Goal: Information Seeking & Learning: Understand process/instructions

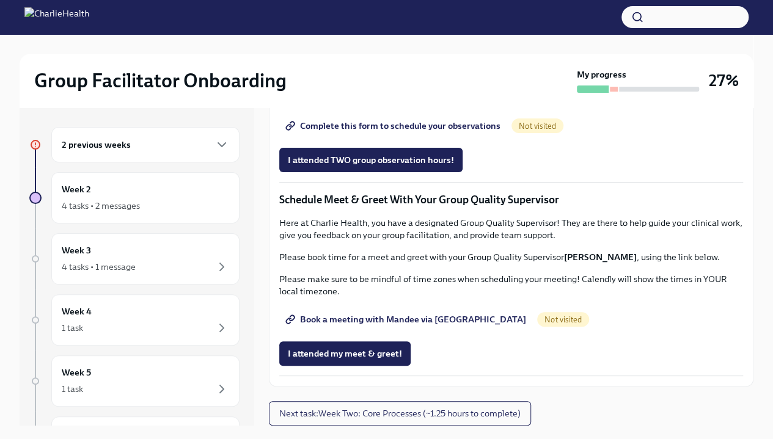
scroll to position [1005, 0]
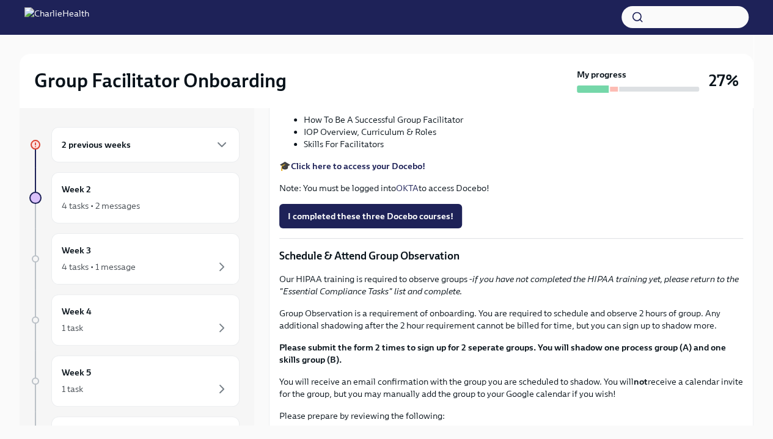
scroll to position [677, 0]
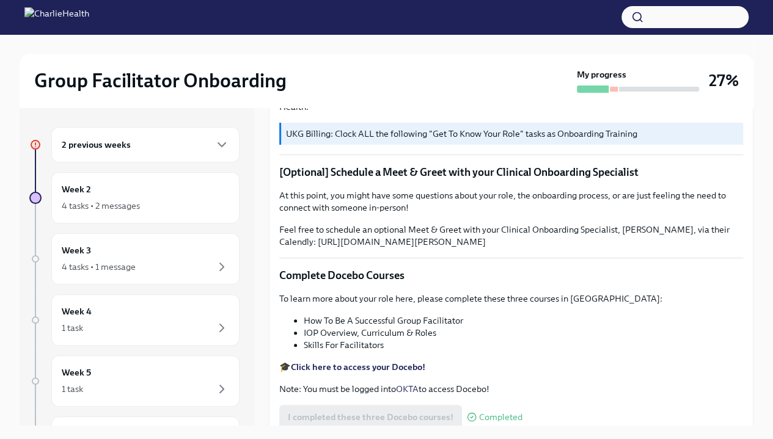
scroll to position [0, 0]
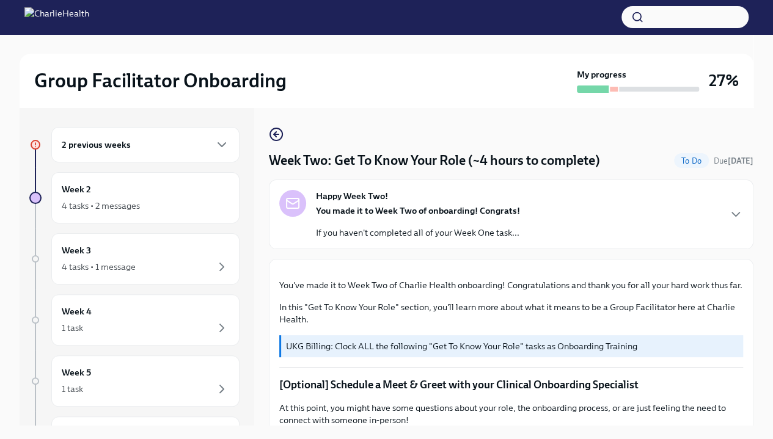
click at [446, 217] on div "You made it to Week Two of onboarding! Congrats! If you haven't completed all o…" at bounding box center [418, 222] width 204 height 34
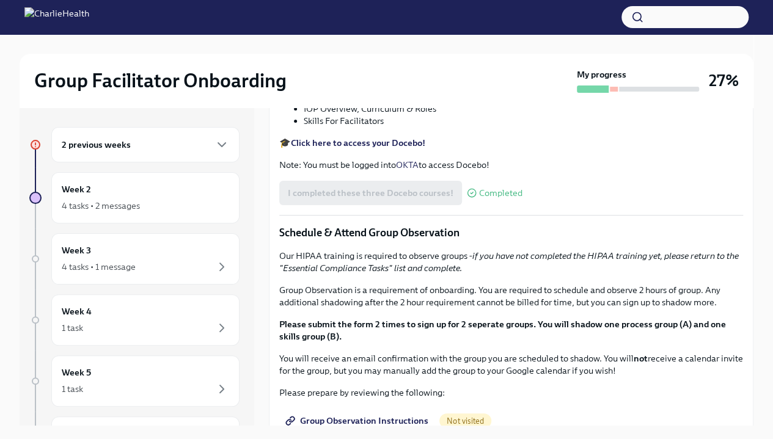
scroll to position [574, 0]
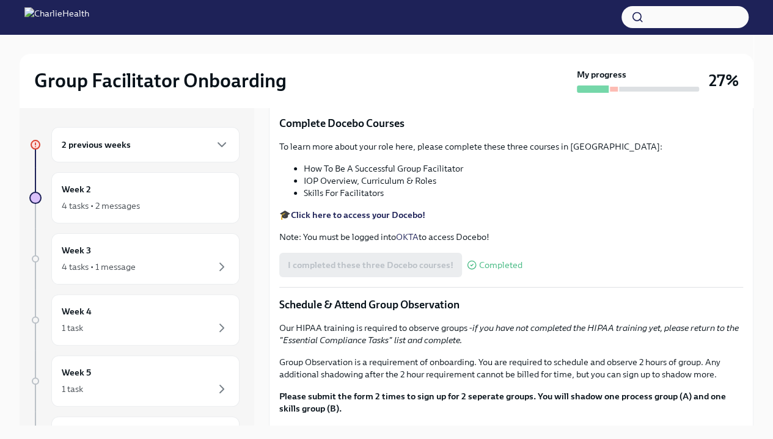
click at [180, 133] on div "2 previous weeks" at bounding box center [145, 144] width 188 height 35
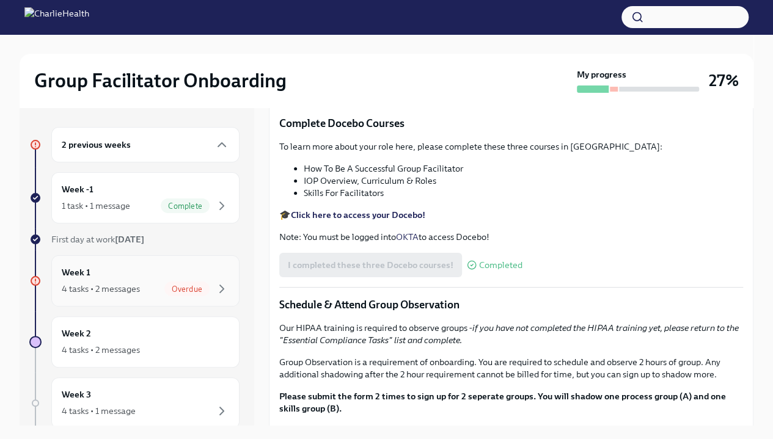
click at [181, 293] on div "Overdue" at bounding box center [186, 289] width 45 height 15
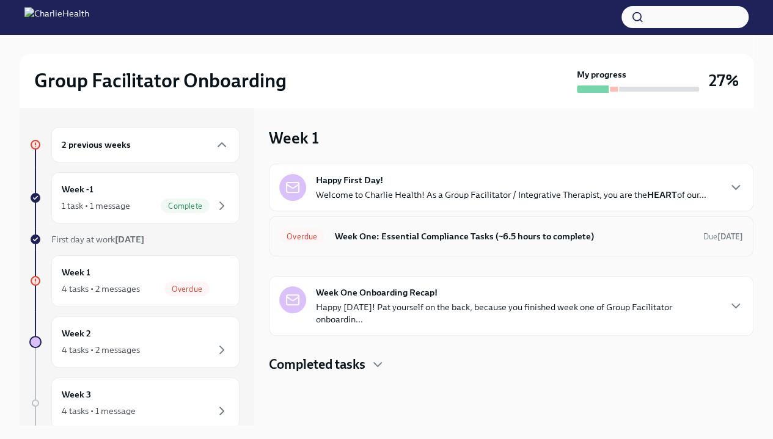
click at [485, 235] on h6 "Week One: Essential Compliance Tasks (~6.5 hours to complete)" at bounding box center [513, 236] width 359 height 13
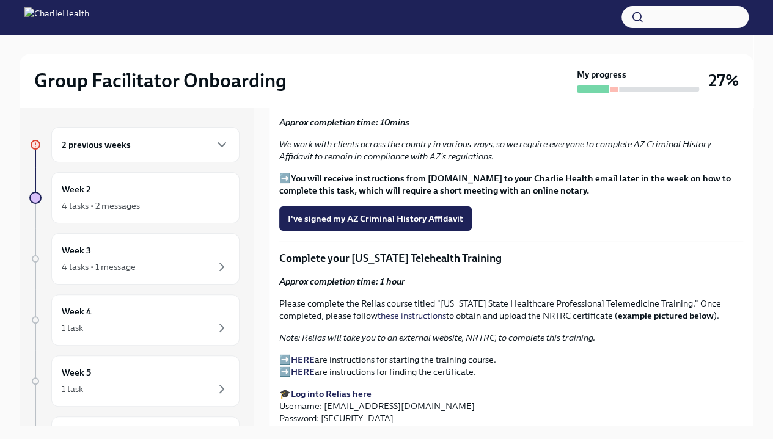
scroll to position [1455, 0]
click at [406, 225] on span "I've signed my AZ Criminal History Affidavit" at bounding box center [375, 219] width 175 height 12
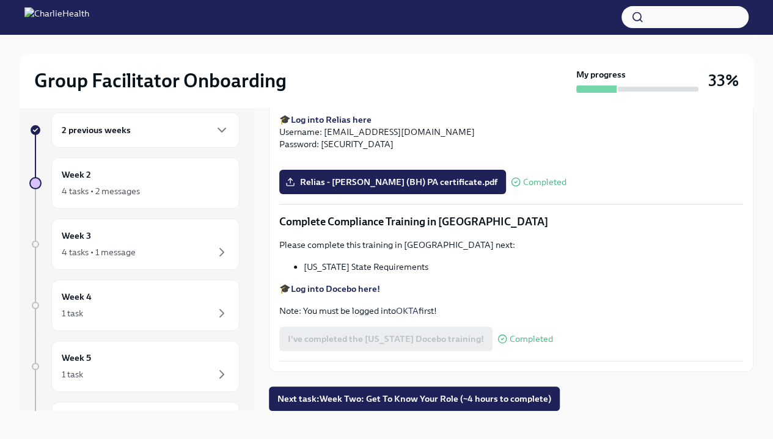
scroll to position [0, 0]
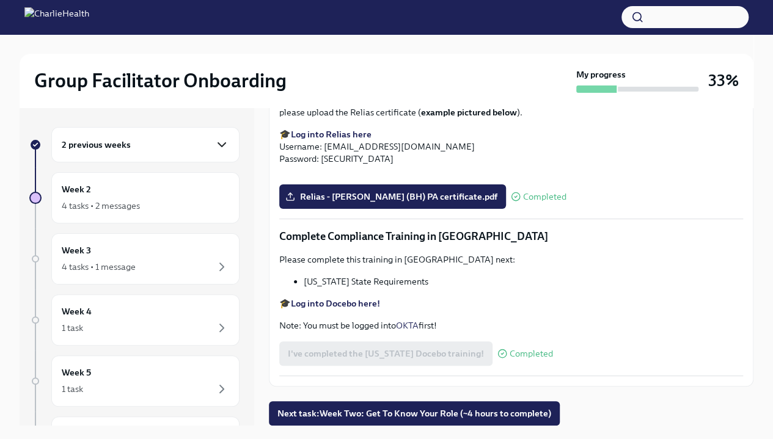
click at [215, 149] on icon "button" at bounding box center [221, 144] width 15 height 15
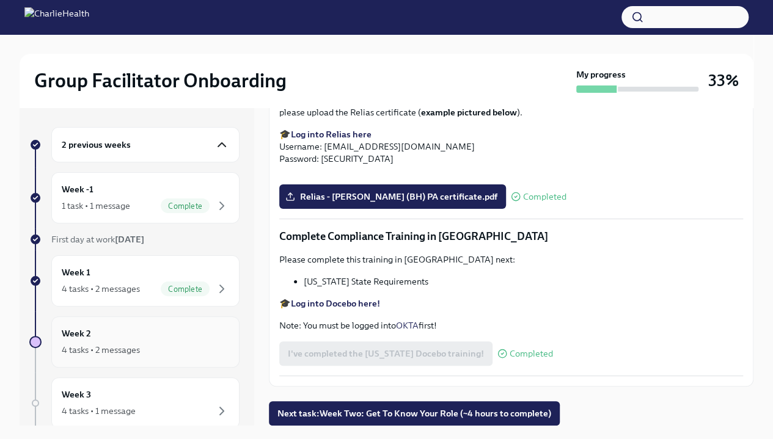
click at [181, 340] on div "Week 2 4 tasks • 2 messages" at bounding box center [145, 342] width 167 height 31
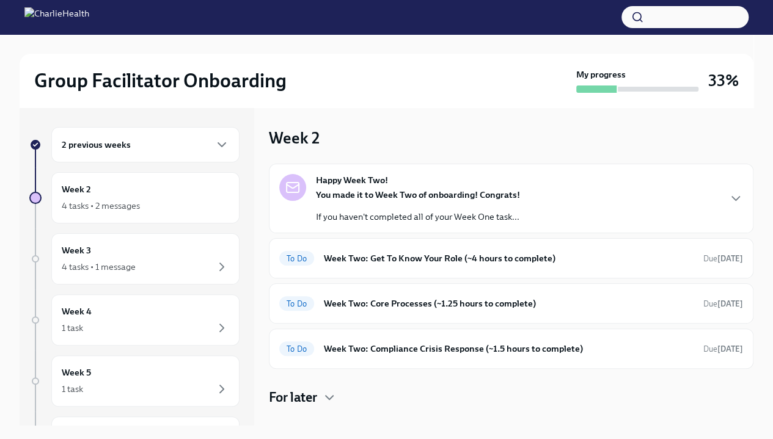
click at [512, 208] on div "You made it to Week Two of onboarding! Congrats! If you haven't completed all o…" at bounding box center [418, 206] width 204 height 34
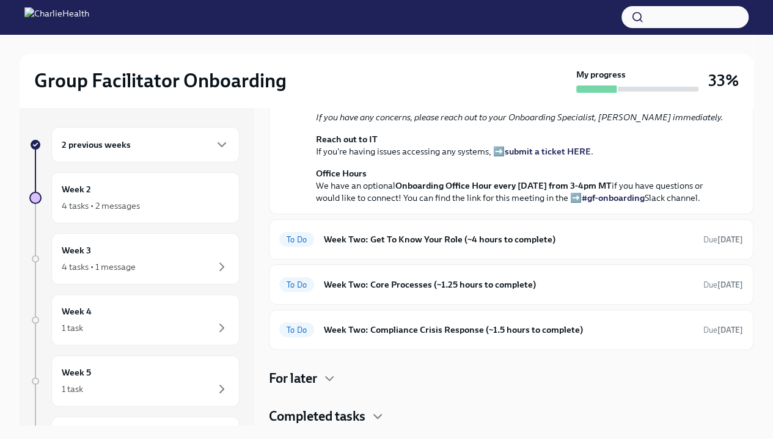
scroll to position [350, 0]
click at [534, 246] on h6 "Week Two: Get To Know Your Role (~4 hours to complete)" at bounding box center [508, 239] width 369 height 13
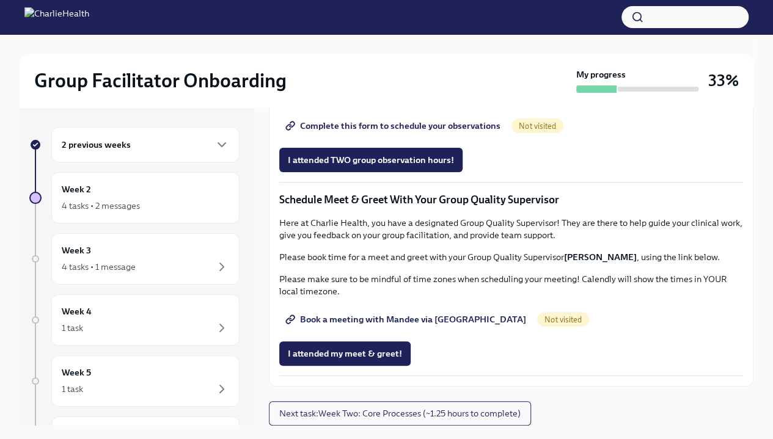
scroll to position [981, 0]
click at [330, 98] on span "Group Observation Instructions" at bounding box center [358, 91] width 140 height 12
click at [375, 132] on span "Complete this form to schedule your observations" at bounding box center [394, 126] width 213 height 12
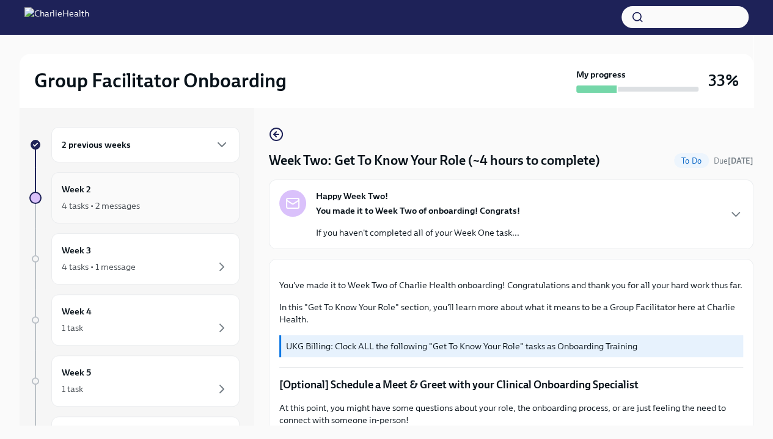
click at [154, 186] on div "Week 2 4 tasks • 2 messages" at bounding box center [145, 198] width 167 height 31
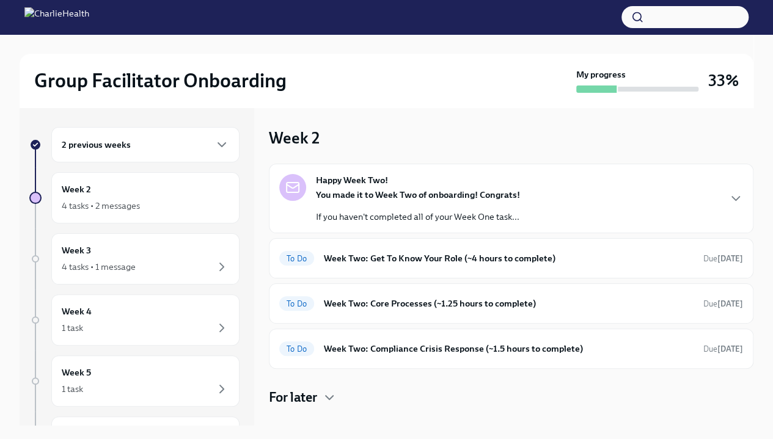
click at [143, 147] on div "2 previous weeks" at bounding box center [145, 144] width 167 height 15
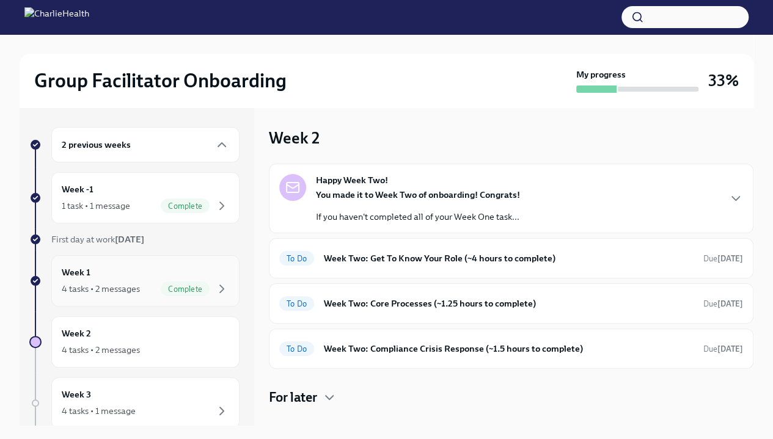
click at [197, 282] on div "Complete" at bounding box center [185, 289] width 49 height 15
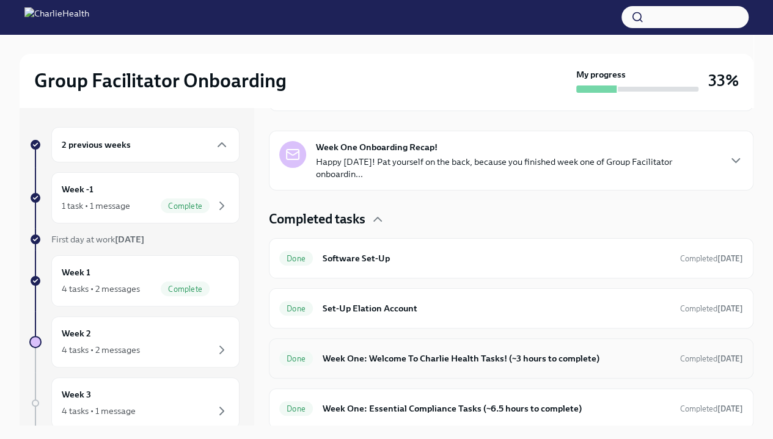
scroll to position [62, 0]
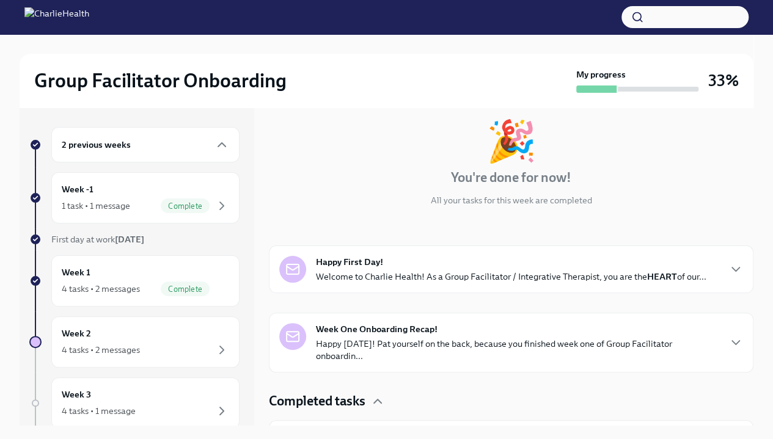
click at [523, 338] on p "Happy Friday! Pat yourself on the back, because you finished week one of Group …" at bounding box center [517, 350] width 402 height 24
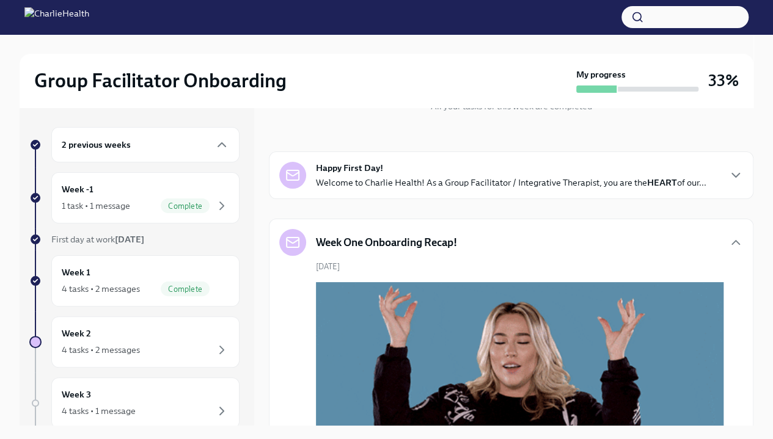
scroll to position [138, 0]
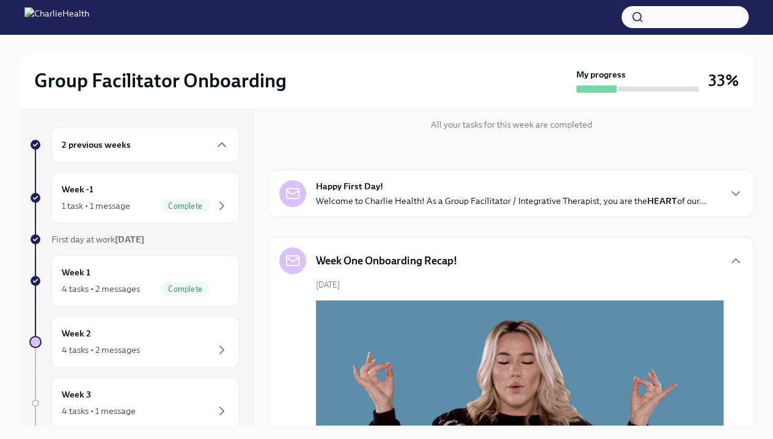
click at [488, 181] on div "Happy First Day! Welcome to Charlie Health! As a Group Facilitator / Integrativ…" at bounding box center [511, 193] width 390 height 27
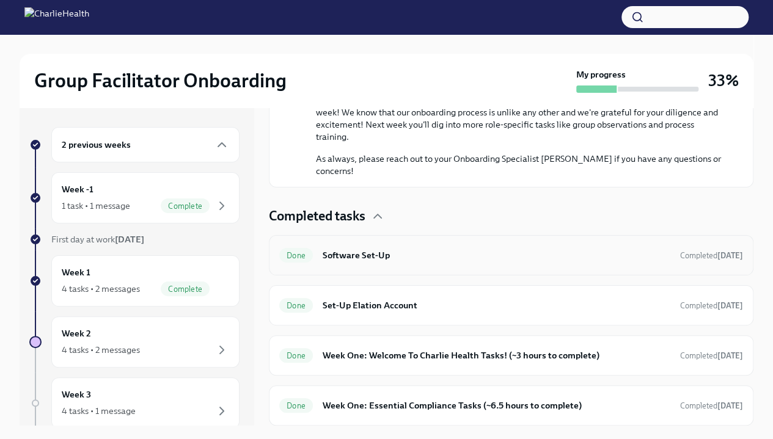
scroll to position [1366, 0]
click at [183, 184] on div "Week -1 1 task • 1 message Complete" at bounding box center [145, 198] width 167 height 31
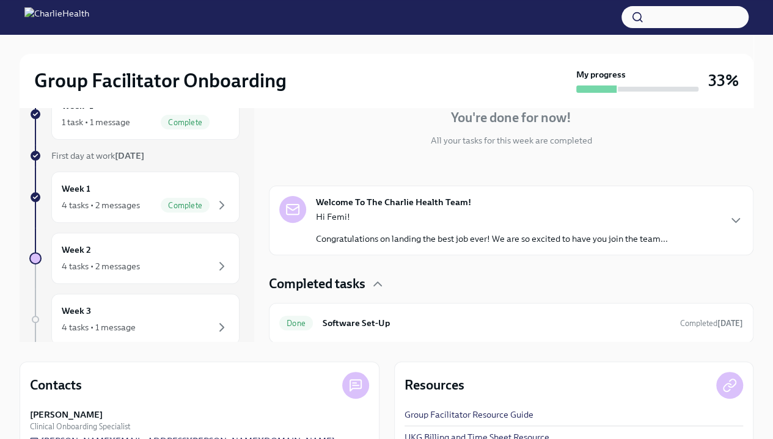
scroll to position [84, 0]
click at [148, 190] on div "Week 1 4 tasks • 2 messages Complete" at bounding box center [145, 196] width 167 height 31
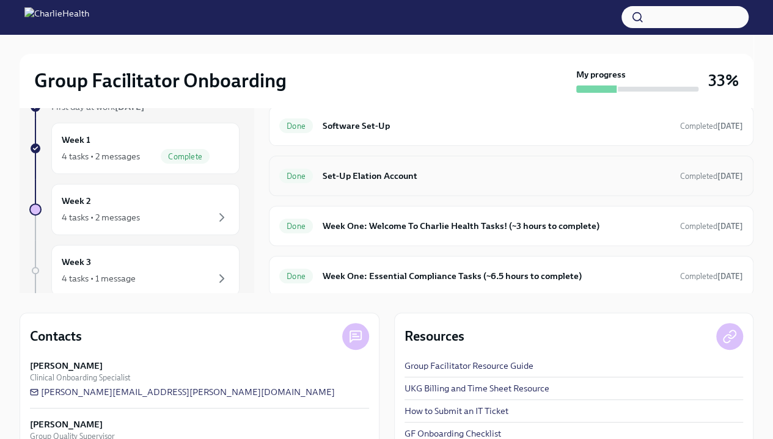
scroll to position [133, 0]
click at [429, 240] on div "Done Week One: Welcome To Charlie Health Tasks! (~3 hours to complete) Complete…" at bounding box center [511, 225] width 484 height 40
click at [302, 225] on span "Done" at bounding box center [296, 225] width 34 height 9
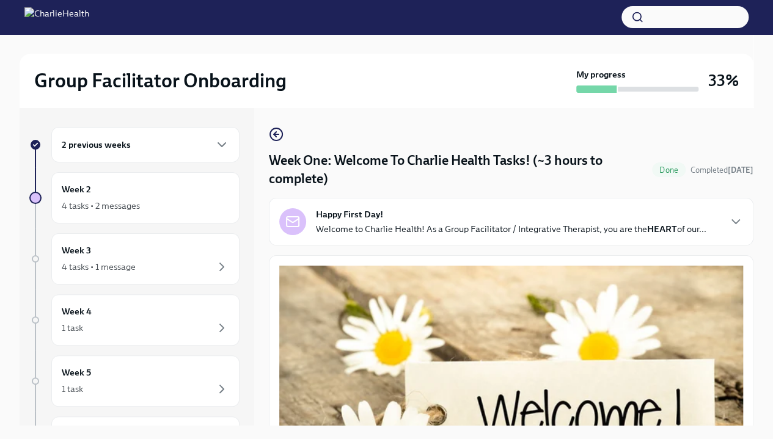
click at [317, 214] on strong "Happy First Day!" at bounding box center [349, 214] width 67 height 12
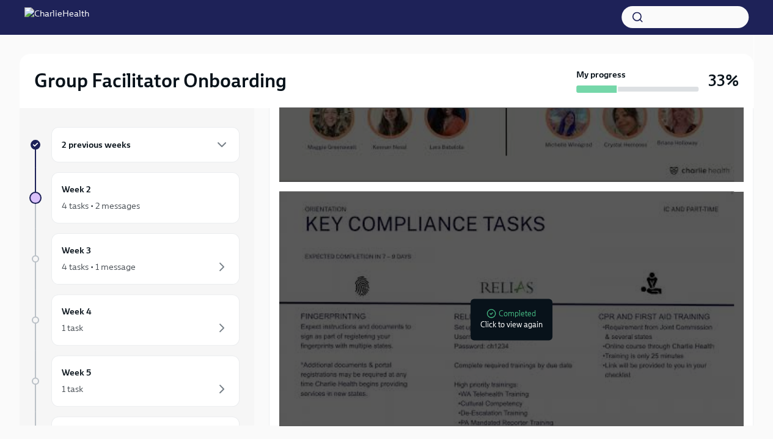
scroll to position [1140, 0]
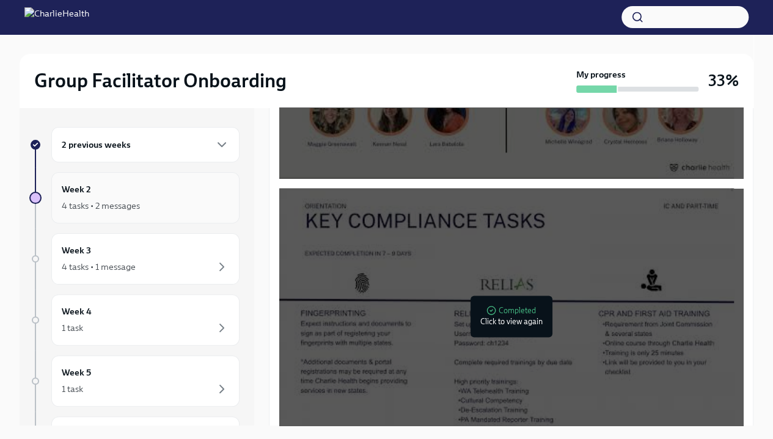
click at [109, 206] on div "4 tasks • 2 messages" at bounding box center [101, 206] width 78 height 12
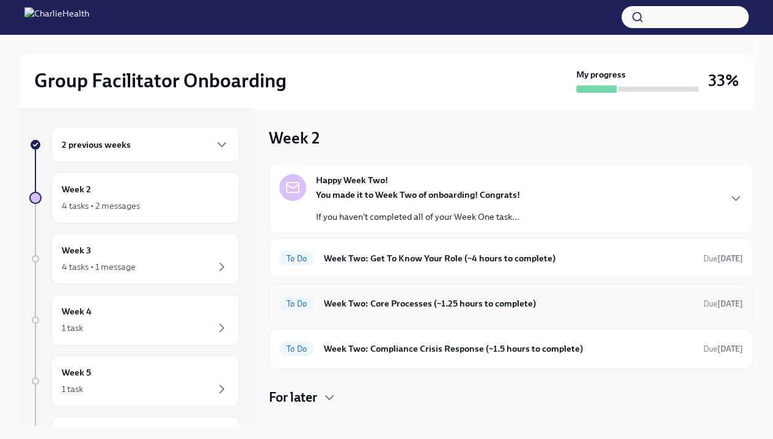
click at [347, 297] on h6 "Week Two: Core Processes (~1.25 hours to complete)" at bounding box center [508, 303] width 369 height 13
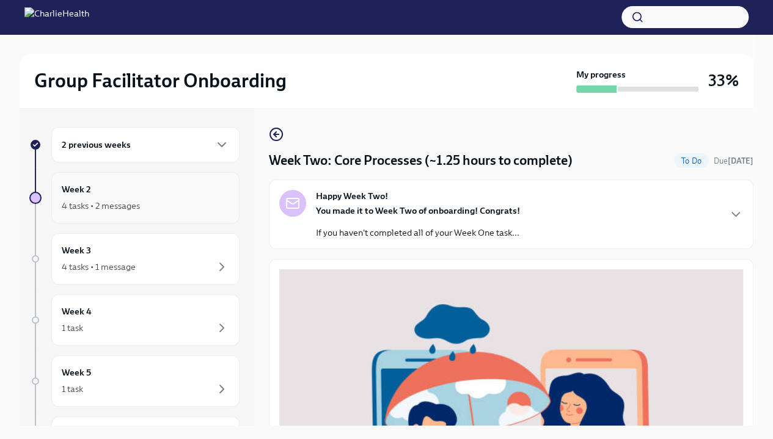
click at [151, 210] on div "4 tasks • 2 messages" at bounding box center [145, 205] width 167 height 15
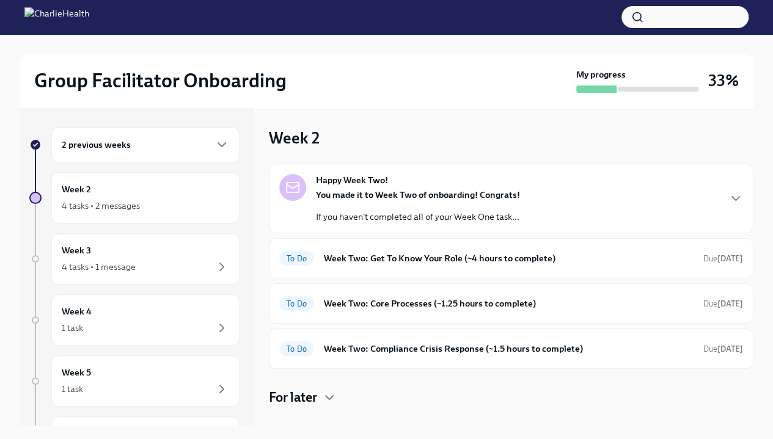
click at [111, 148] on h6 "2 previous weeks" at bounding box center [96, 144] width 69 height 13
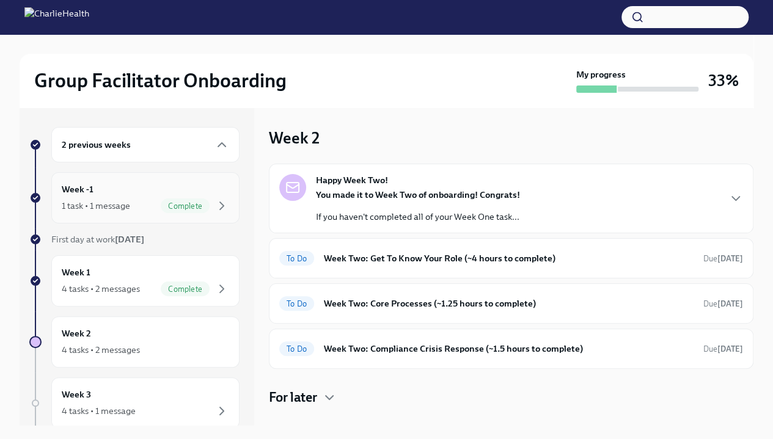
click at [142, 204] on div "1 task • 1 message Complete" at bounding box center [145, 205] width 167 height 15
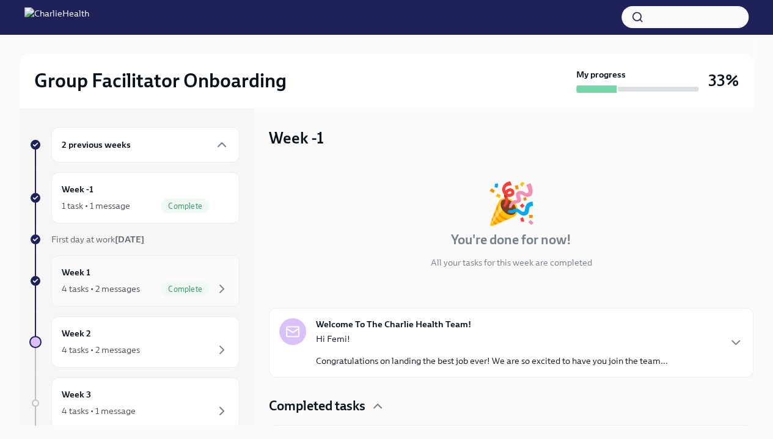
click at [154, 266] on div "Week 1 4 tasks • 2 messages Complete" at bounding box center [145, 281] width 167 height 31
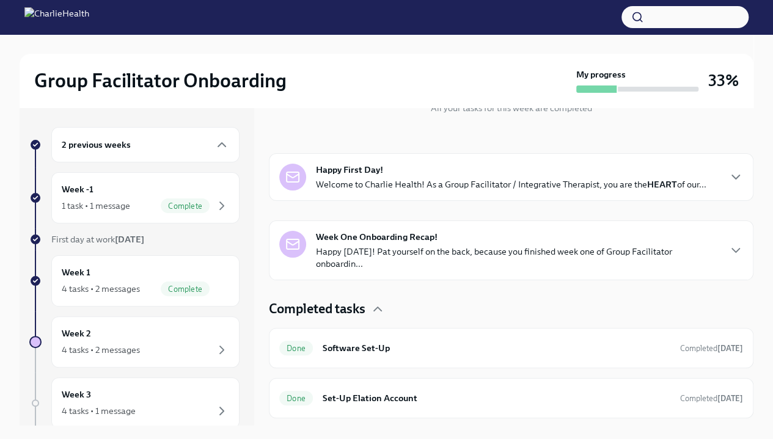
scroll to position [159, 0]
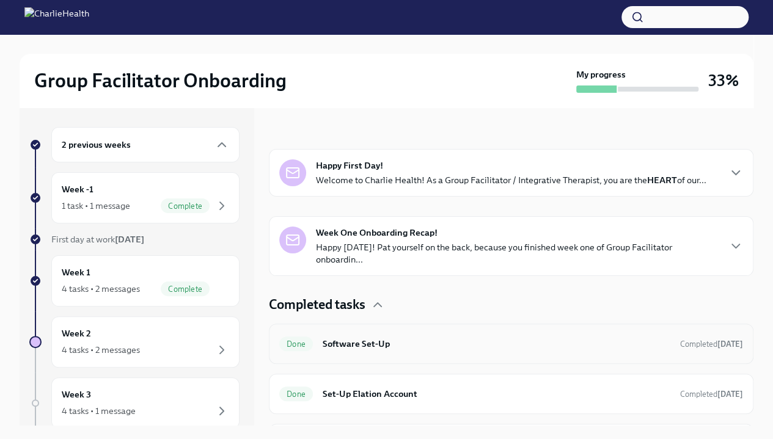
click at [324, 337] on h6 "Software Set-Up" at bounding box center [495, 343] width 347 height 13
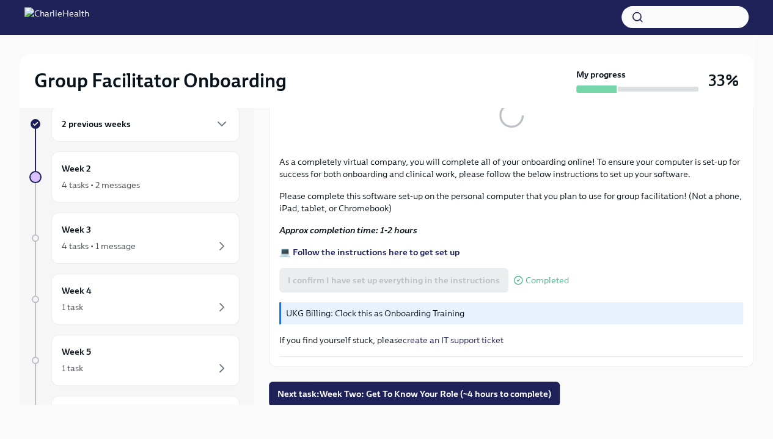
scroll to position [164, 0]
click at [116, 185] on div "4 tasks • 2 messages" at bounding box center [101, 185] width 78 height 12
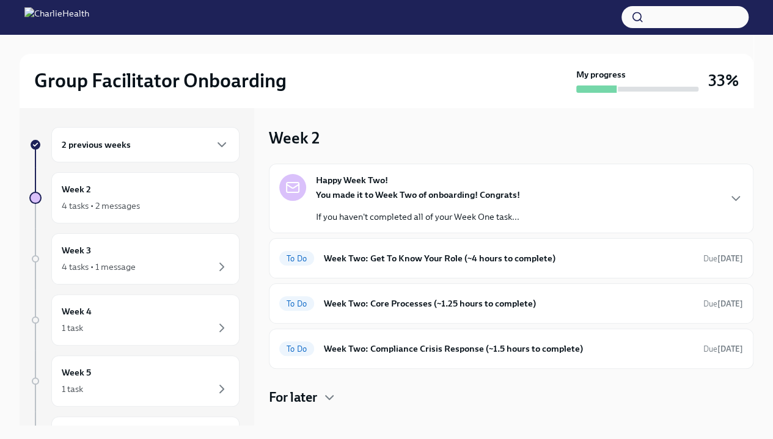
click at [159, 144] on div "2 previous weeks" at bounding box center [145, 144] width 167 height 15
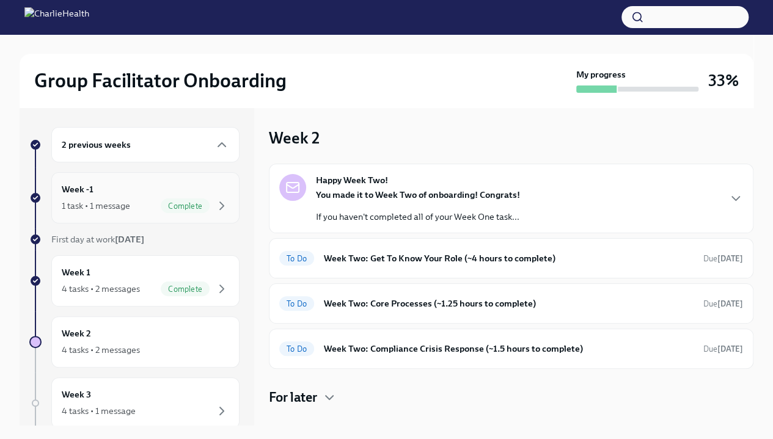
click at [136, 203] on div "1 task • 1 message Complete" at bounding box center [145, 205] width 167 height 15
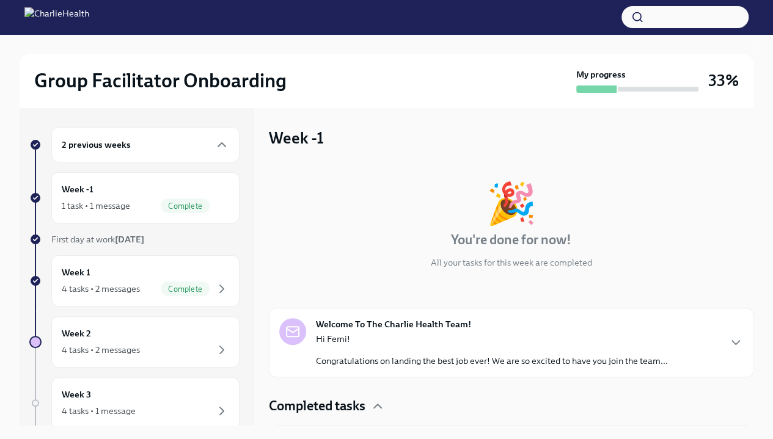
scroll to position [38, 0]
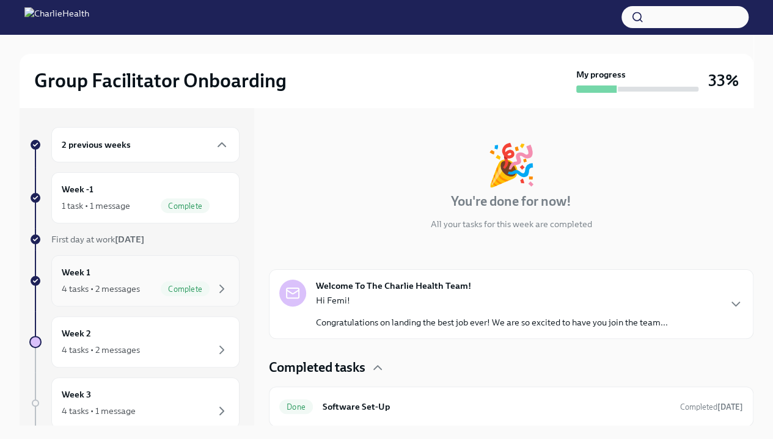
click at [179, 290] on span "Complete" at bounding box center [185, 289] width 49 height 9
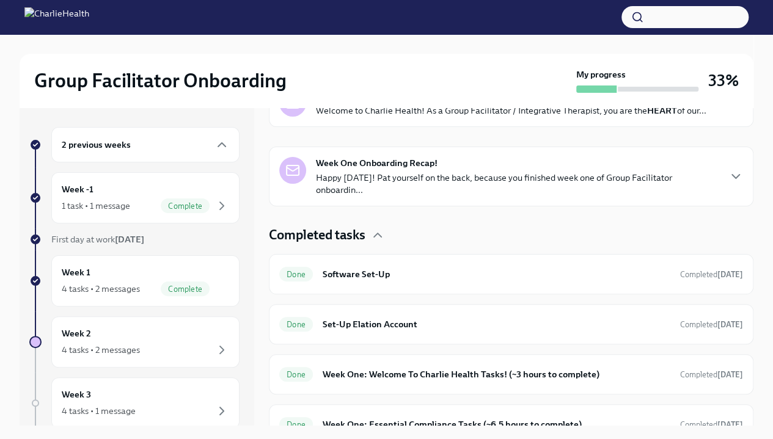
scroll to position [244, 0]
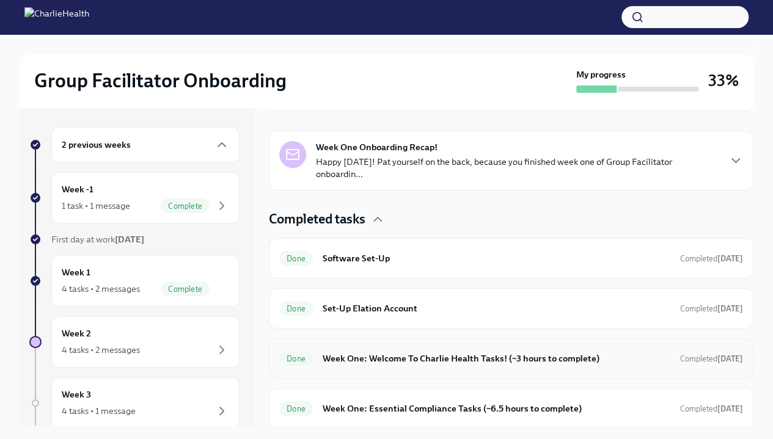
click at [318, 349] on div "Done Week One: Welcome To Charlie Health Tasks! (~3 hours to complete) Complete…" at bounding box center [511, 359] width 464 height 20
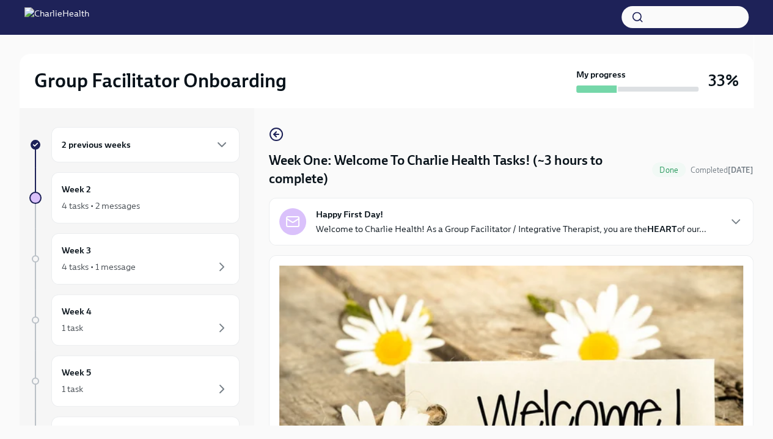
click at [718, 208] on div "Happy First Day! Welcome to Charlie Health! As a Group Facilitator / Integrativ…" at bounding box center [511, 221] width 464 height 27
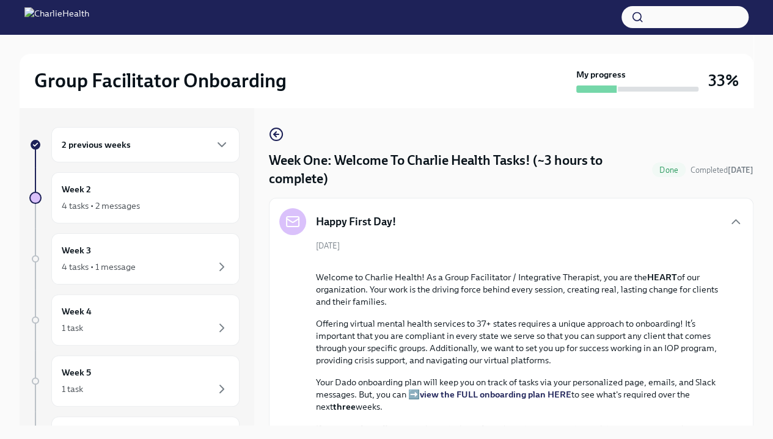
click at [718, 208] on div "Happy First Day!" at bounding box center [511, 221] width 464 height 27
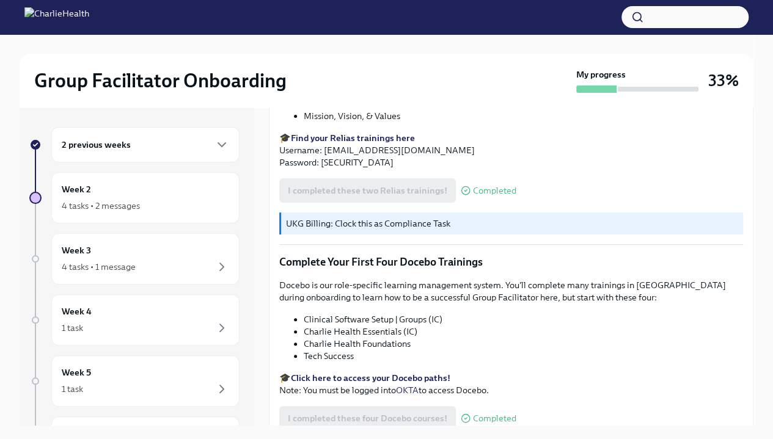
scroll to position [2082, 0]
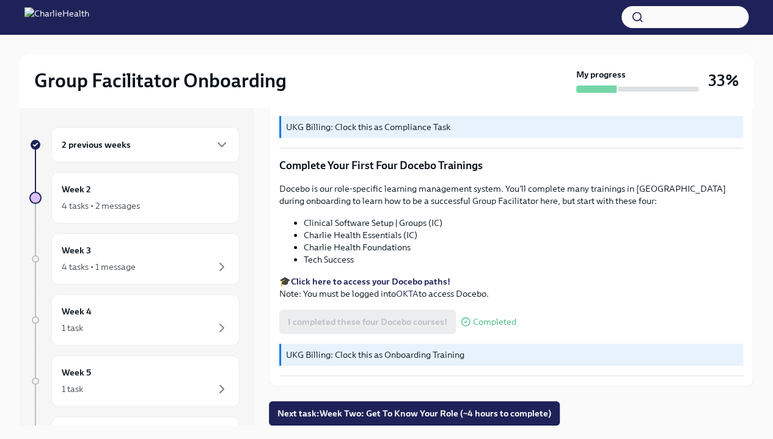
click at [123, 147] on h6 "2 previous weeks" at bounding box center [96, 144] width 69 height 13
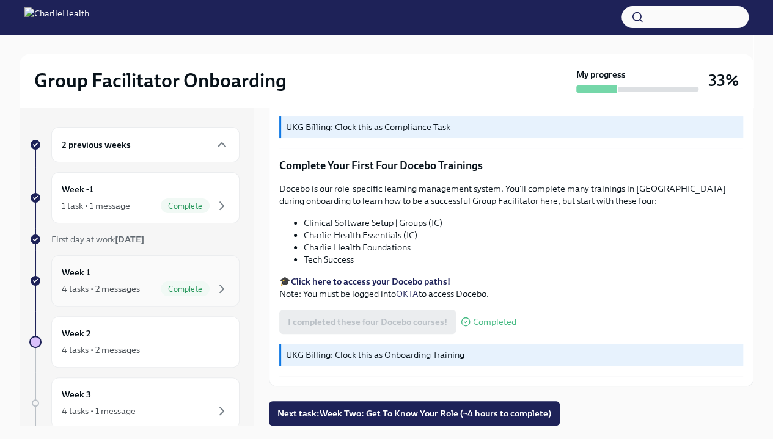
click at [161, 293] on div "Complete" at bounding box center [195, 289] width 68 height 15
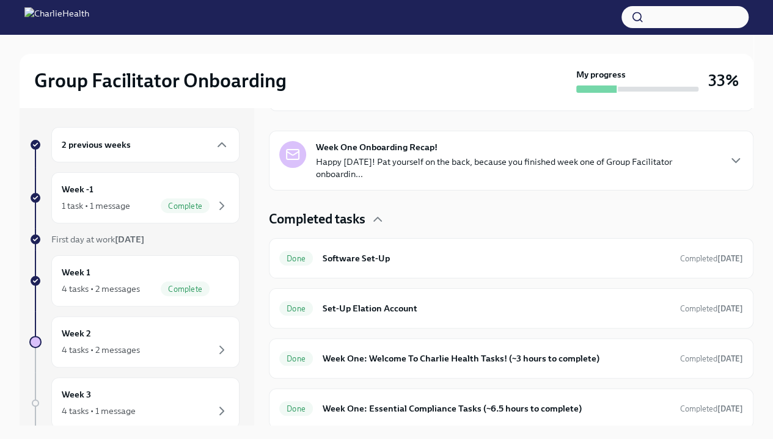
scroll to position [77, 0]
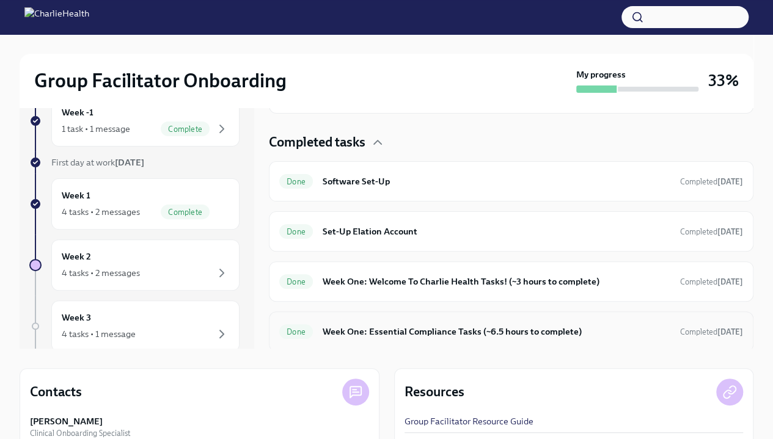
click at [485, 335] on h6 "Week One: Essential Compliance Tasks (~6.5 hours to complete)" at bounding box center [495, 331] width 347 height 13
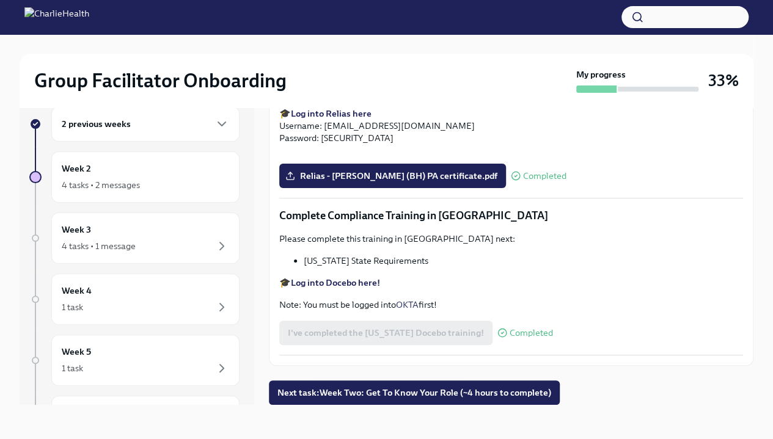
scroll to position [2575, 0]
click at [125, 120] on h6 "2 previous weeks" at bounding box center [96, 123] width 69 height 13
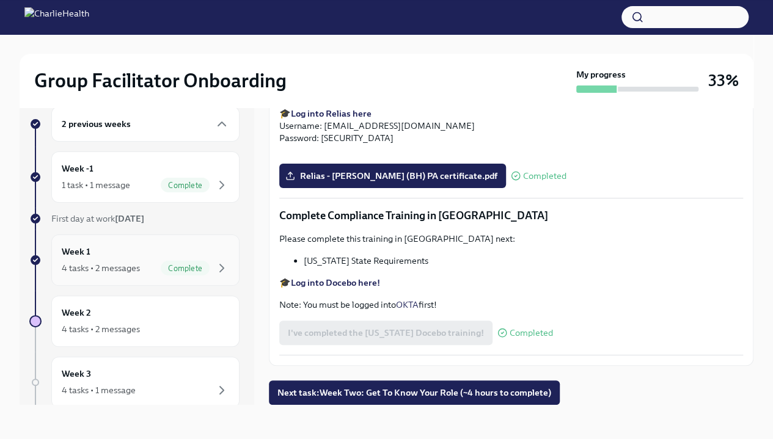
click at [139, 250] on div "Week 1 4 tasks • 2 messages Complete" at bounding box center [145, 260] width 167 height 31
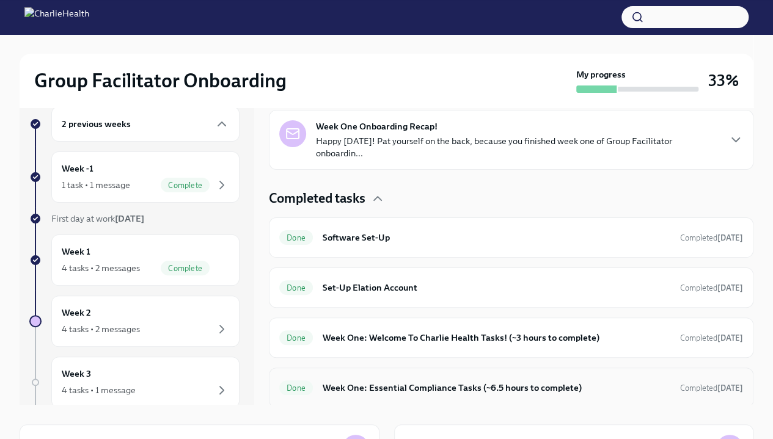
scroll to position [175, 0]
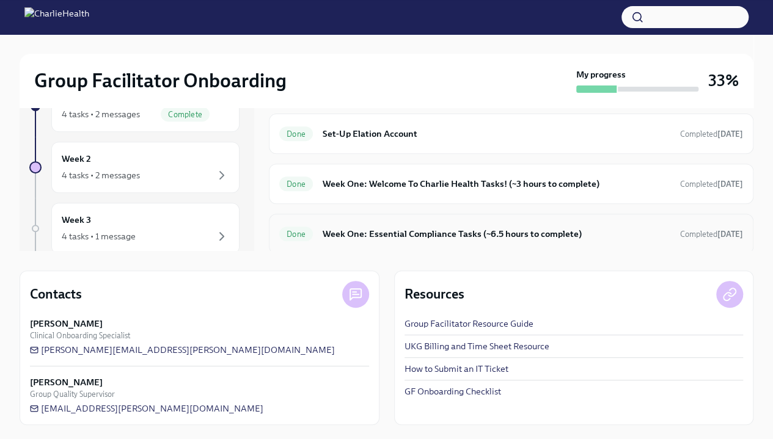
click at [427, 232] on h6 "Week One: Essential Compliance Tasks (~6.5 hours to complete)" at bounding box center [495, 233] width 347 height 13
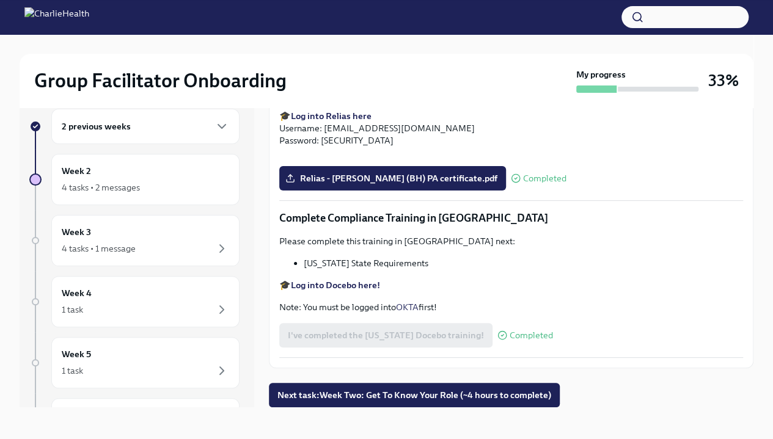
scroll to position [19, 0]
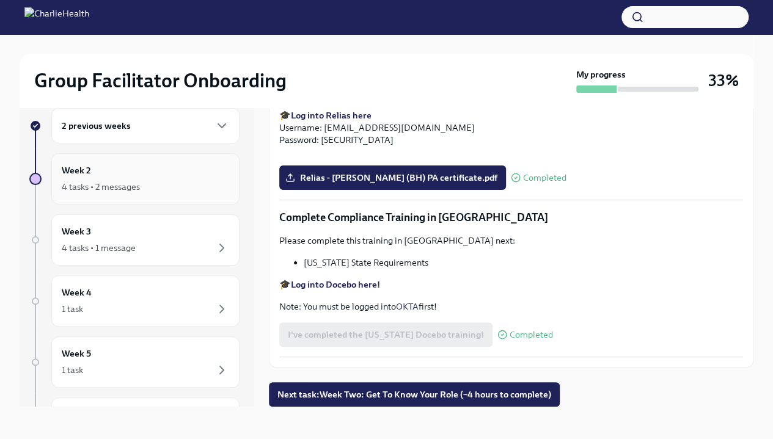
click at [123, 192] on div "4 tasks • 2 messages" at bounding box center [145, 187] width 167 height 15
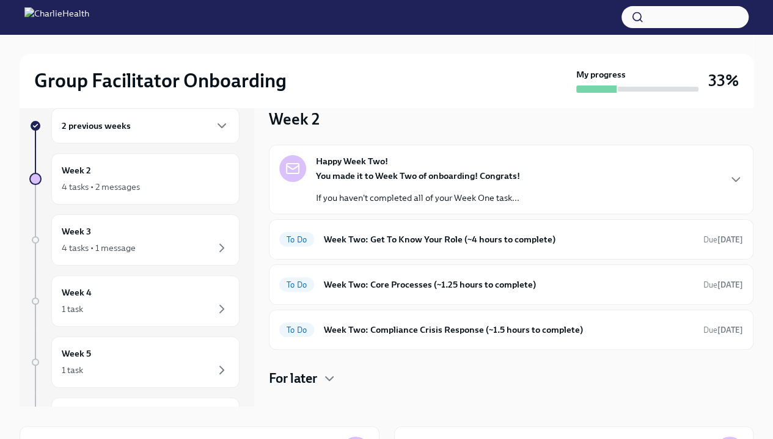
scroll to position [17, 0]
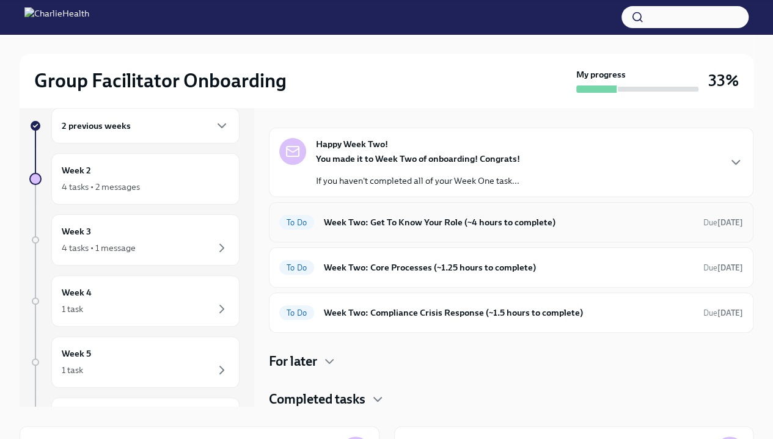
click at [299, 219] on span "To Do" at bounding box center [296, 222] width 35 height 9
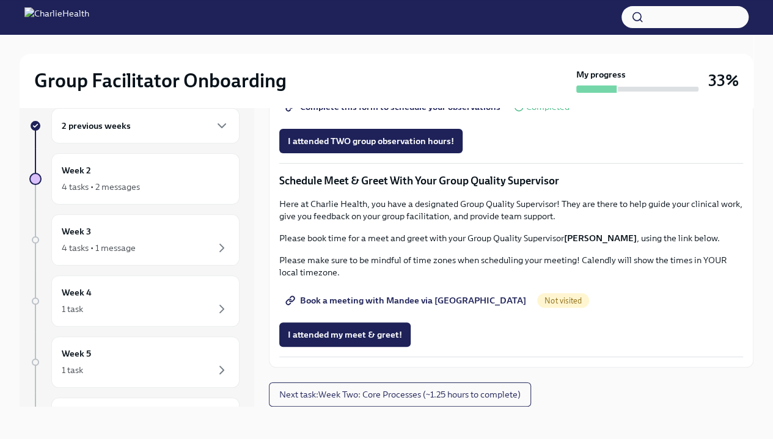
scroll to position [1114, 0]
click at [419, 301] on span "Book a meeting with Mandee via [GEOGRAPHIC_DATA]" at bounding box center [407, 300] width 238 height 12
